Goal: Check status: Check status

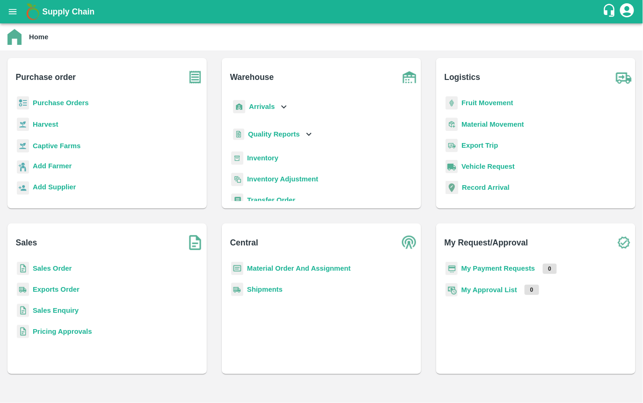
click at [253, 103] on b "Arrivals" at bounding box center [262, 106] width 26 height 7
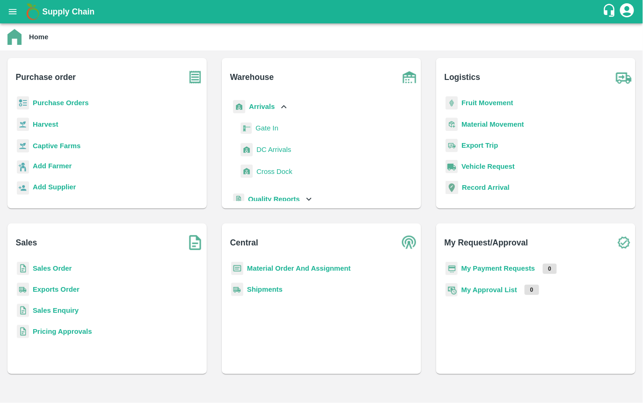
click at [262, 150] on span "DC Arrivals" at bounding box center [273, 150] width 35 height 10
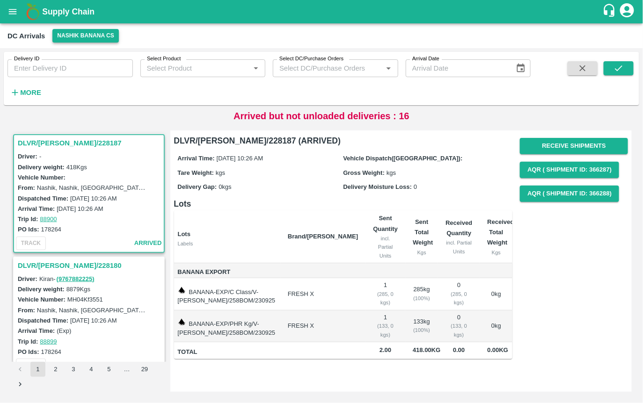
click at [76, 36] on button "Nashik Banana CS" at bounding box center [85, 36] width 66 height 14
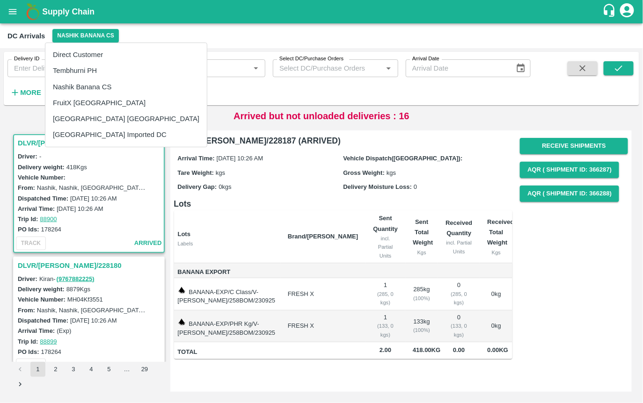
click at [62, 72] on li "Tembhurni PH" at bounding box center [125, 71] width 161 height 16
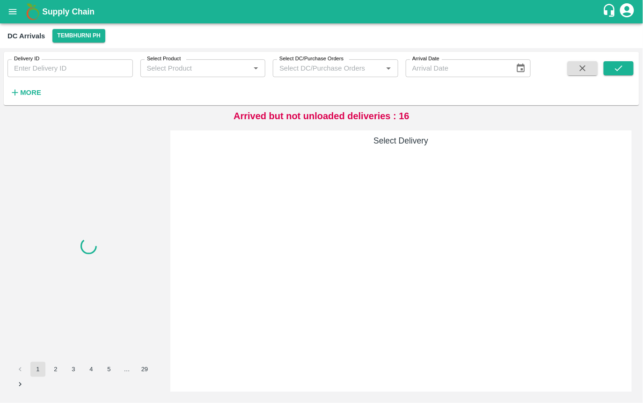
click at [40, 71] on input "Delivery ID" at bounding box center [69, 68] width 125 height 18
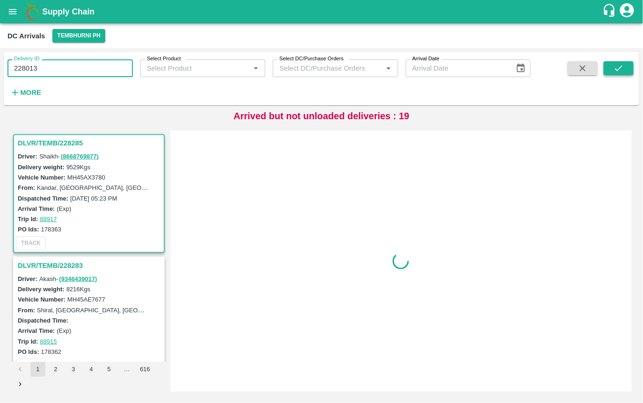
type input "228013"
click at [621, 66] on icon "submit" at bounding box center [619, 68] width 10 height 10
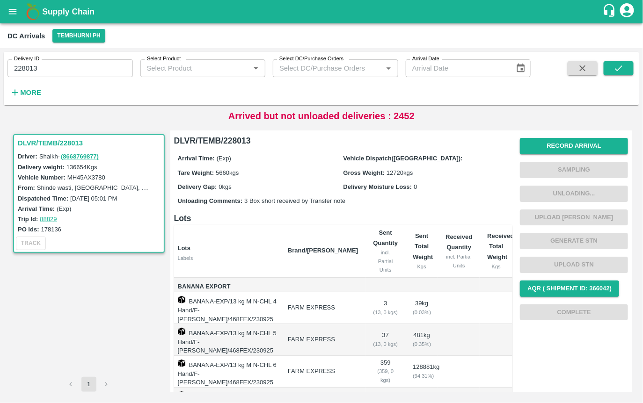
click at [53, 227] on label "178136" at bounding box center [51, 229] width 20 height 7
copy label "178136"
click at [52, 229] on label "178136" at bounding box center [51, 229] width 20 height 7
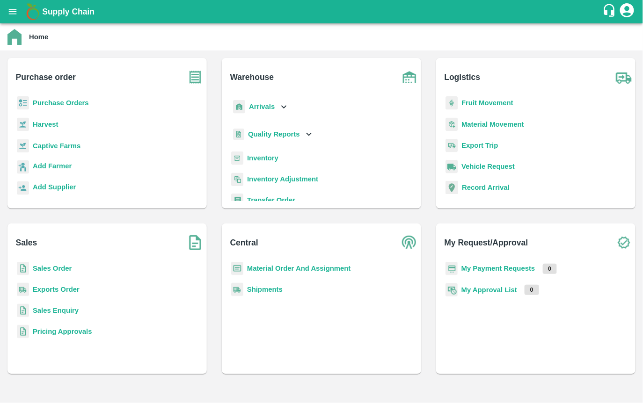
click at [44, 100] on b "Purchase Orders" at bounding box center [61, 102] width 56 height 7
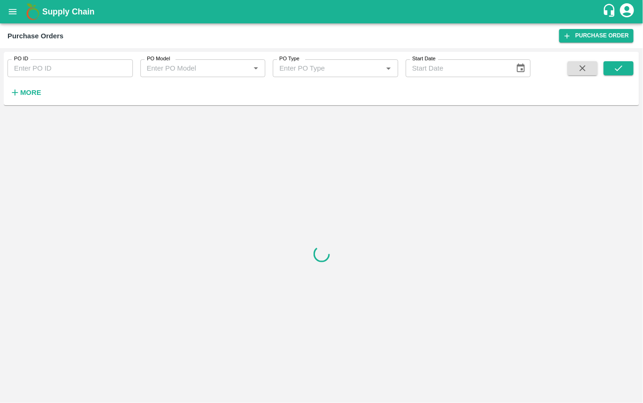
click at [35, 73] on input "PO ID" at bounding box center [69, 68] width 125 height 18
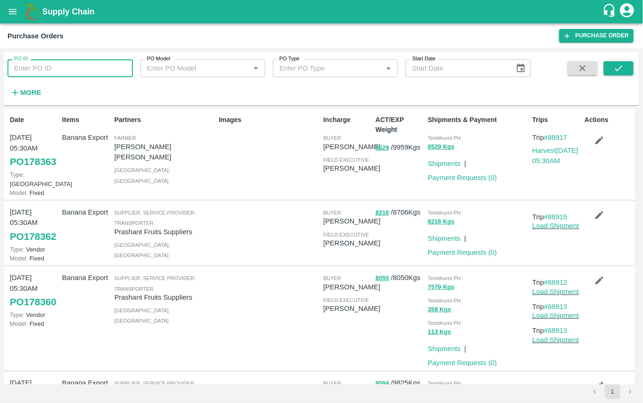
paste input "178136"
type input "178136"
click at [618, 64] on icon "submit" at bounding box center [619, 68] width 10 height 10
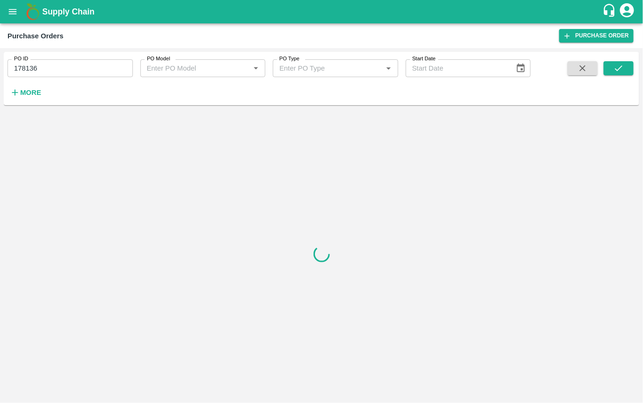
click at [83, 71] on input "178136" at bounding box center [69, 68] width 125 height 18
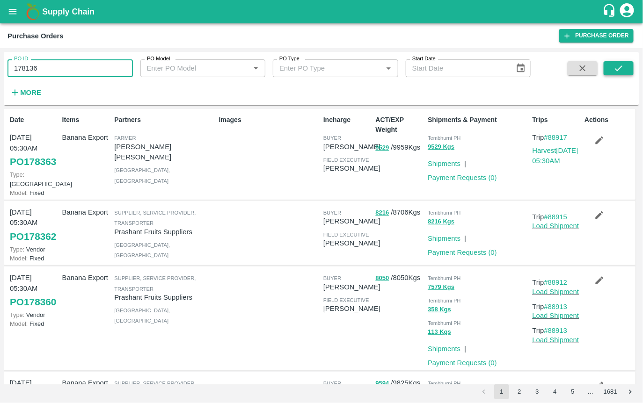
click at [616, 69] on icon "submit" at bounding box center [618, 69] width 7 height 6
click at [580, 68] on icon "button" at bounding box center [583, 68] width 10 height 10
click at [70, 69] on input "PO ID" at bounding box center [69, 68] width 125 height 18
paste input "text"
type input "178136"
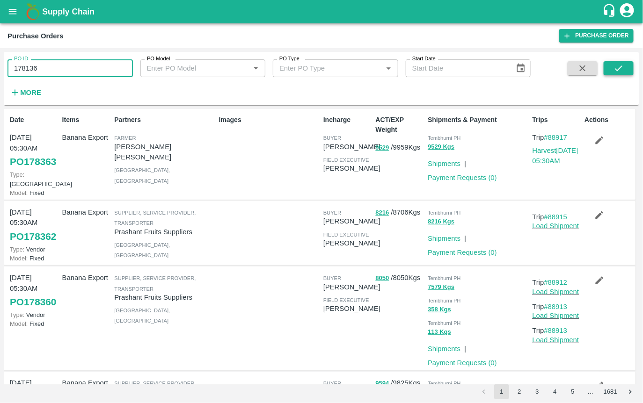
click at [613, 69] on button "submit" at bounding box center [619, 68] width 30 height 14
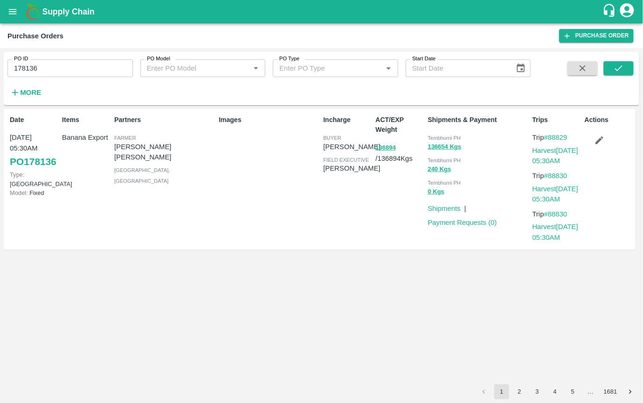
click at [596, 142] on icon "button" at bounding box center [599, 140] width 10 height 10
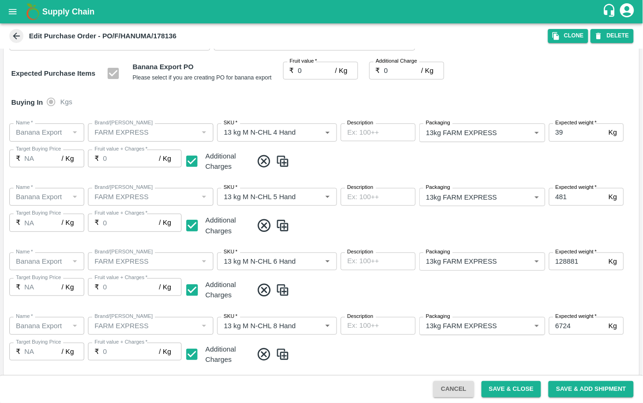
scroll to position [220, 0]
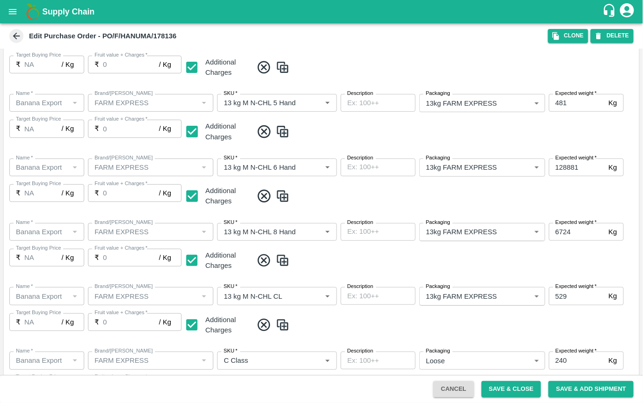
click at [450, 389] on button "Cancel" at bounding box center [453, 389] width 40 height 16
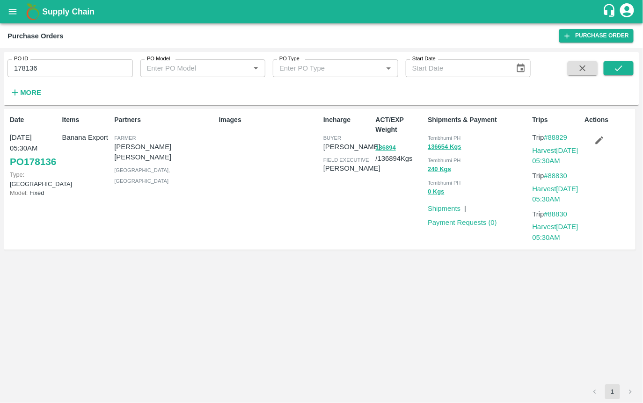
click at [23, 66] on input "178136" at bounding box center [69, 68] width 125 height 18
click at [12, 93] on icon "button" at bounding box center [15, 93] width 10 height 10
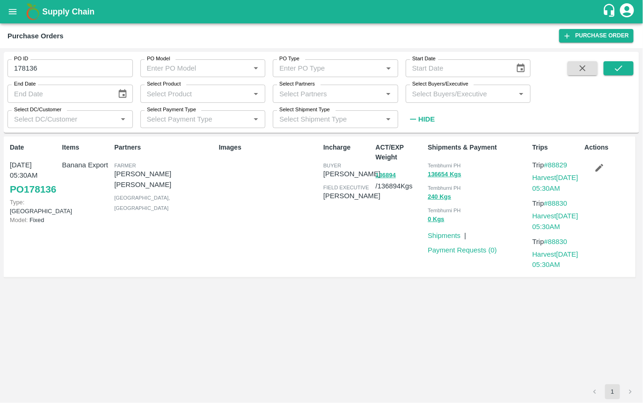
click at [188, 6] on h1 "Supply Chain" at bounding box center [322, 11] width 560 height 13
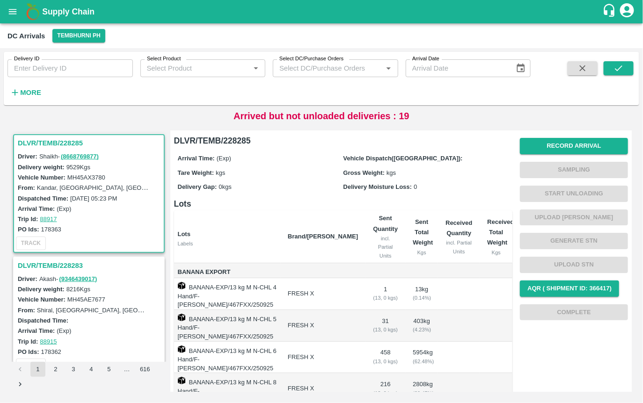
click at [28, 91] on strong "More" at bounding box center [30, 92] width 21 height 7
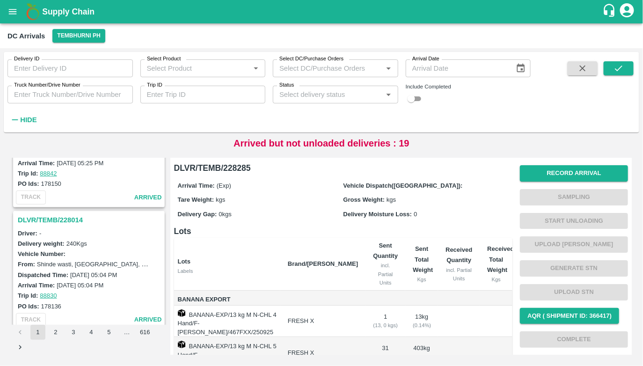
scroll to position [2392, 0]
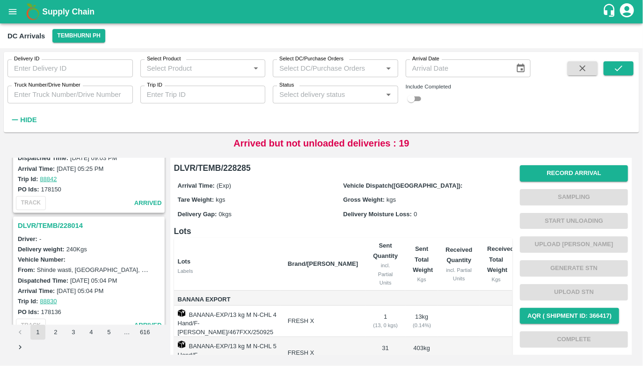
click at [58, 220] on h3 "DLVR/TEMB/228014" at bounding box center [90, 226] width 145 height 12
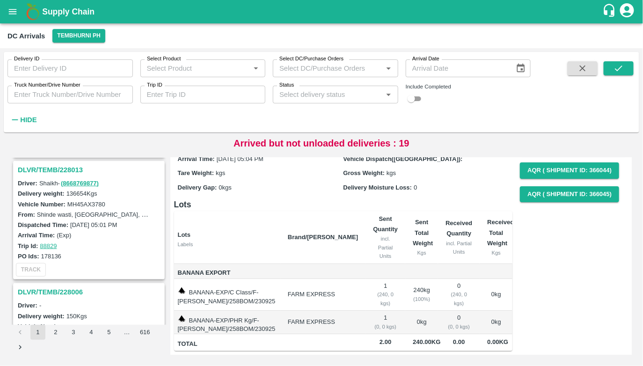
scroll to position [2553, 0]
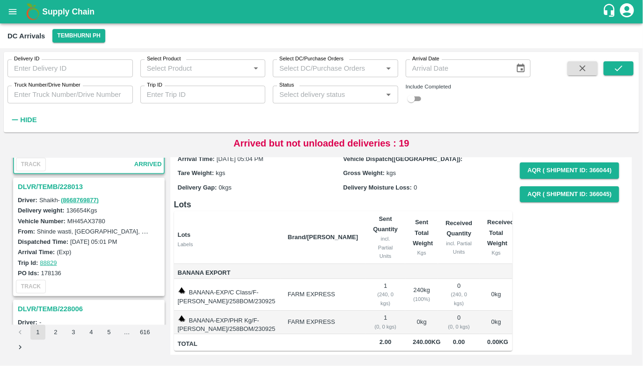
click at [73, 181] on h3 "DLVR/TEMB/228013" at bounding box center [90, 187] width 145 height 12
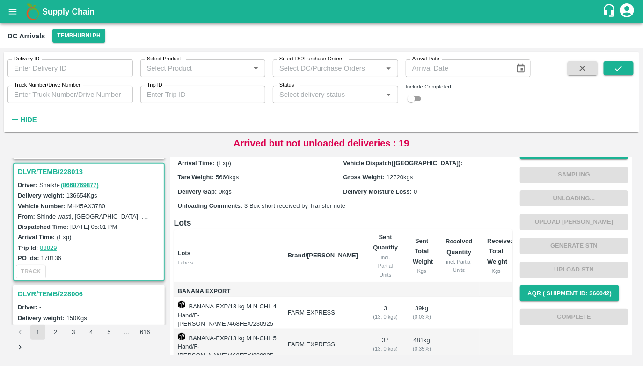
scroll to position [17, 0]
